Goal: Task Accomplishment & Management: Use online tool/utility

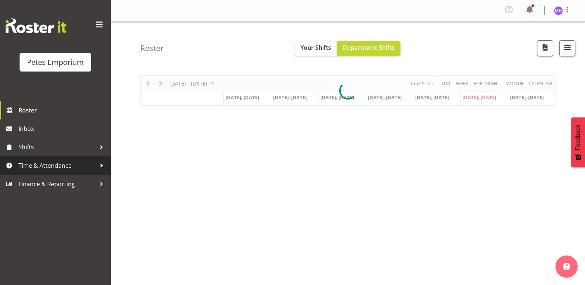
click at [16, 173] on link "Time & Attendance" at bounding box center [55, 165] width 111 height 18
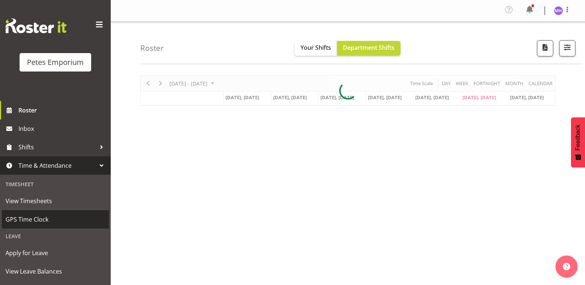
click at [30, 214] on link "GPS Time Clock" at bounding box center [55, 219] width 107 height 18
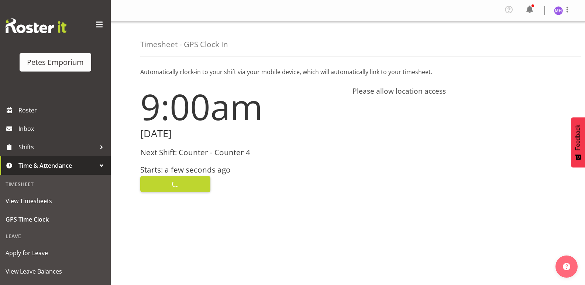
click at [162, 184] on div "Clock In" at bounding box center [241, 184] width 203 height 18
click at [162, 184] on button "Clock In" at bounding box center [175, 184] width 70 height 16
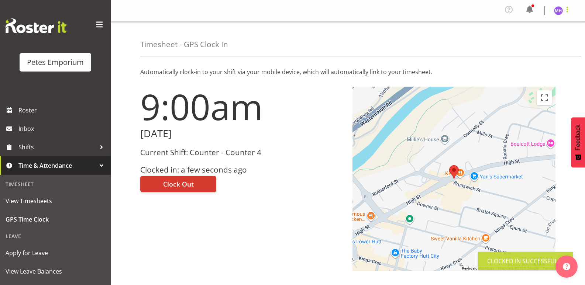
click at [567, 12] on span at bounding box center [567, 9] width 9 height 9
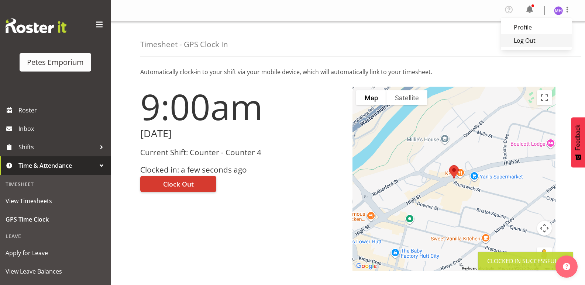
click at [555, 38] on link "Log Out" at bounding box center [536, 40] width 71 height 13
